Goal: Task Accomplishment & Management: Manage account settings

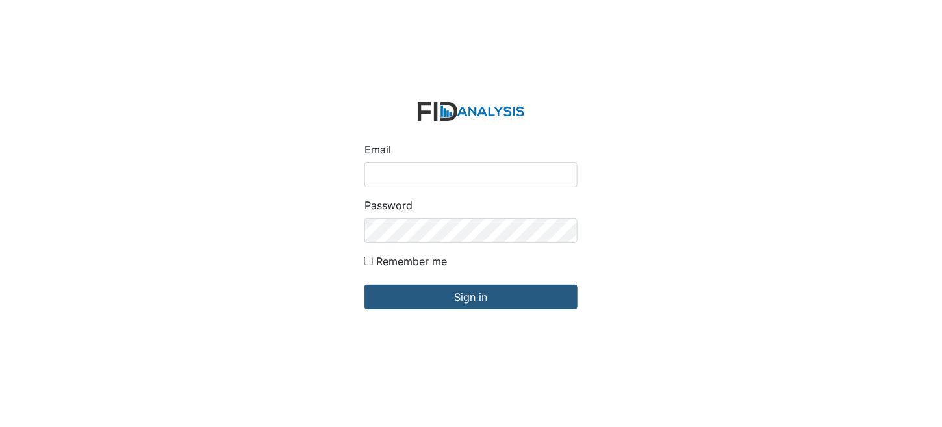
click at [441, 181] on input "Email" at bounding box center [470, 174] width 213 height 25
type input "[EMAIL_ADDRESS][DOMAIN_NAME]"
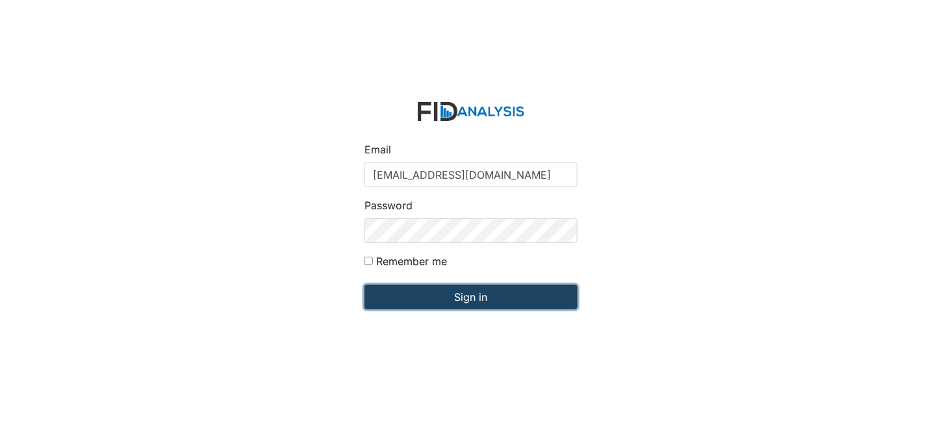
click at [529, 296] on input "Sign in" at bounding box center [470, 297] width 213 height 25
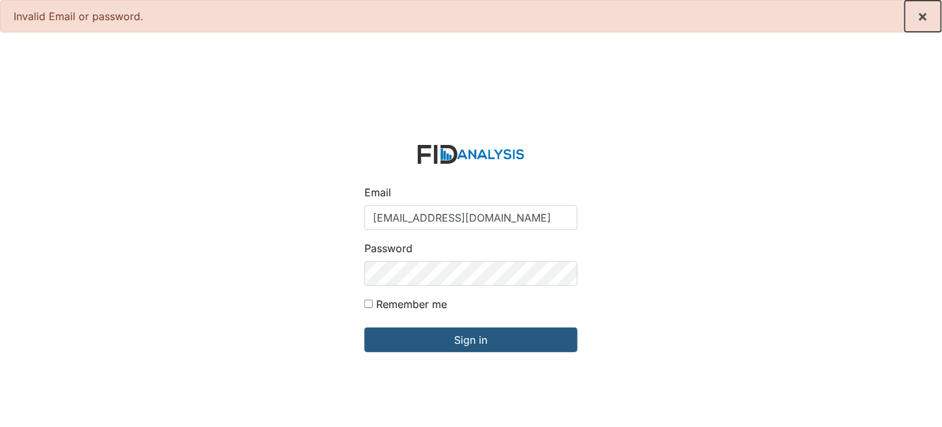
click at [919, 15] on span "×" at bounding box center [923, 15] width 10 height 19
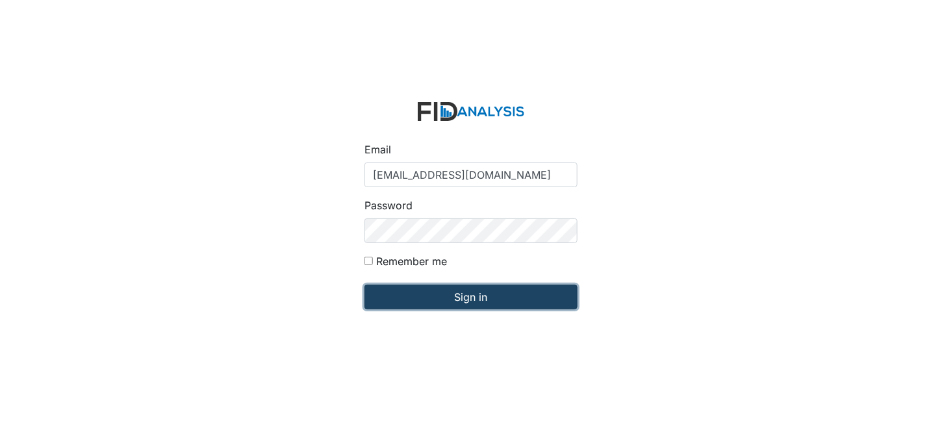
click at [439, 296] on input "Sign in" at bounding box center [470, 297] width 213 height 25
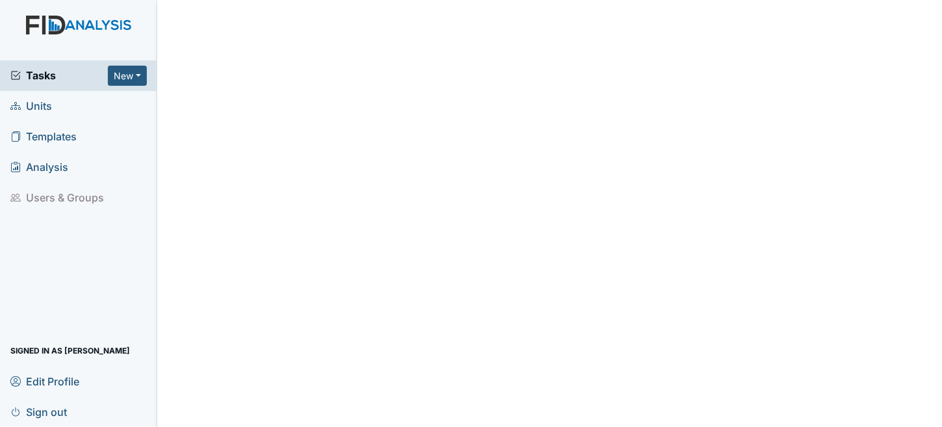
click at [42, 101] on span "Units" at bounding box center [31, 106] width 42 height 20
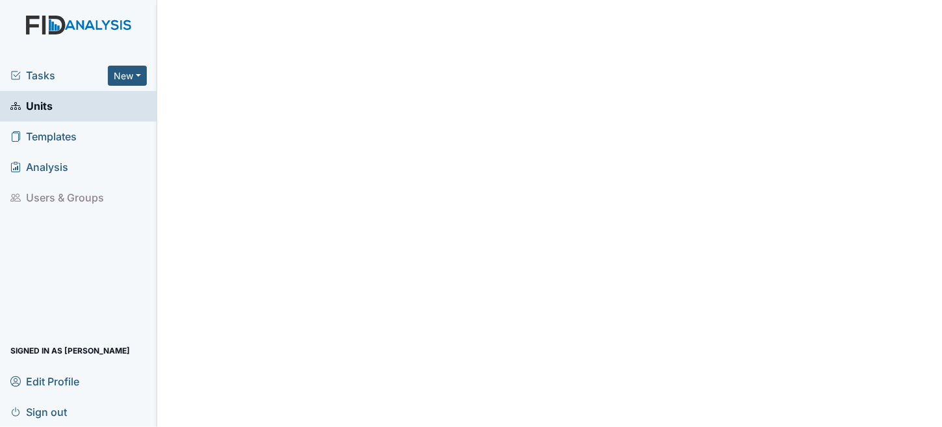
click at [43, 72] on span "Tasks" at bounding box center [58, 76] width 97 height 16
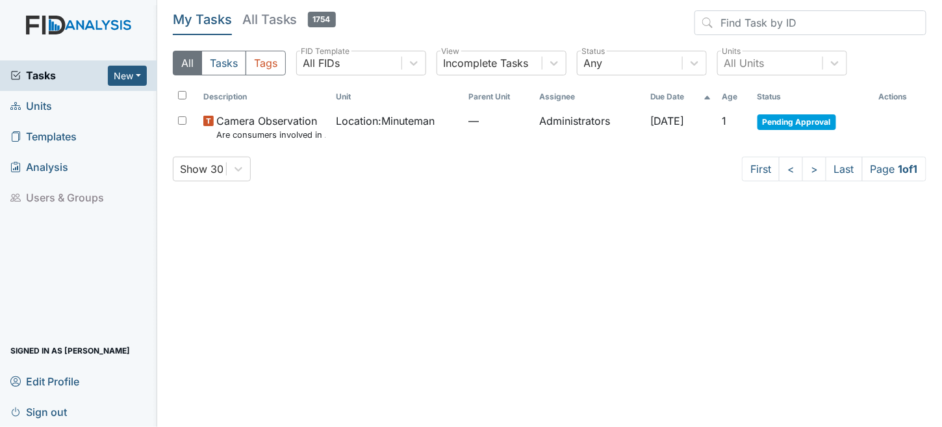
click at [269, 20] on h5 "All Tasks 1754" at bounding box center [289, 19] width 94 height 18
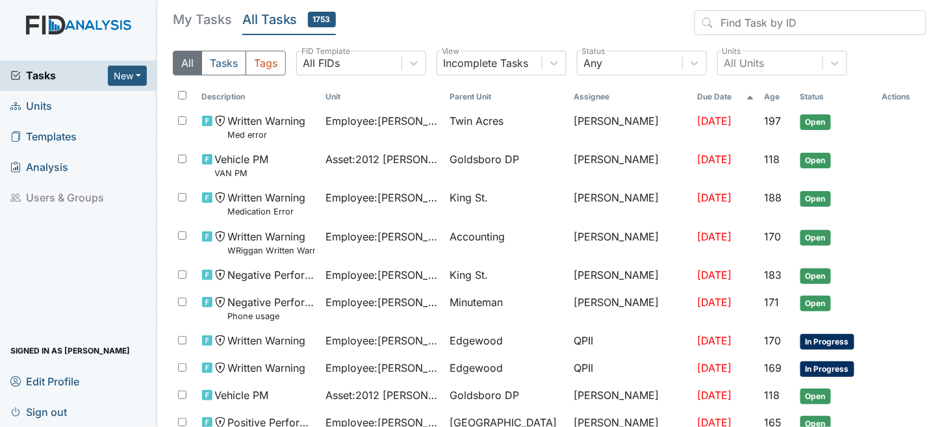
click at [211, 19] on h5 "My Tasks" at bounding box center [202, 19] width 59 height 18
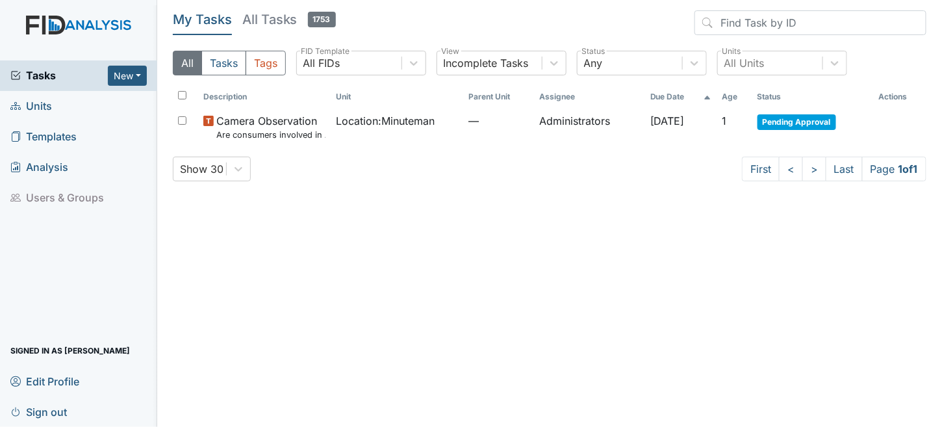
click at [56, 166] on span "Analysis" at bounding box center [39, 167] width 58 height 20
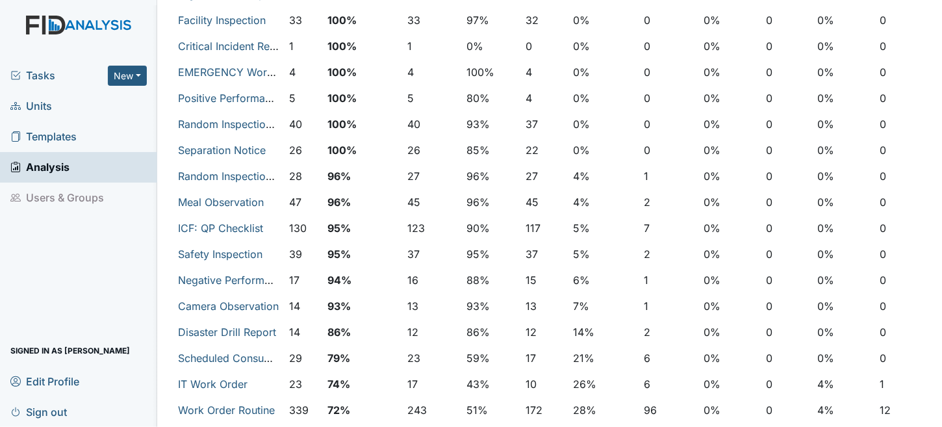
scroll to position [325, 0]
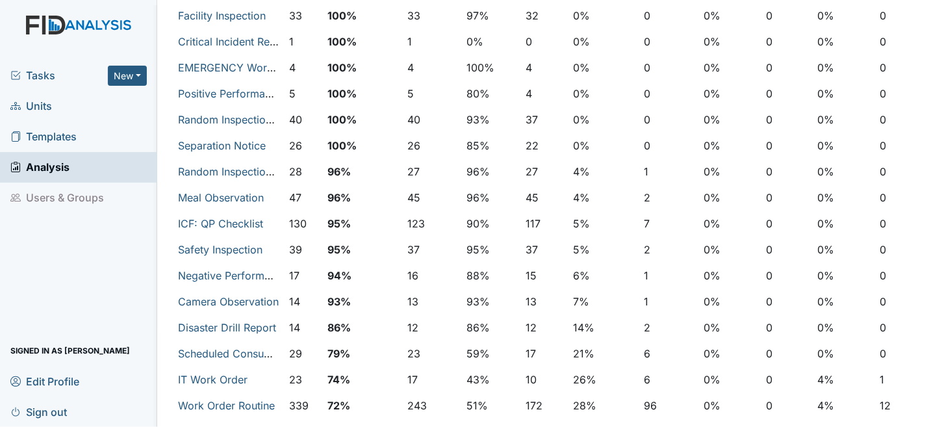
click at [40, 75] on span "Tasks" at bounding box center [58, 76] width 97 height 16
